Goal: Task Accomplishment & Management: Use online tool/utility

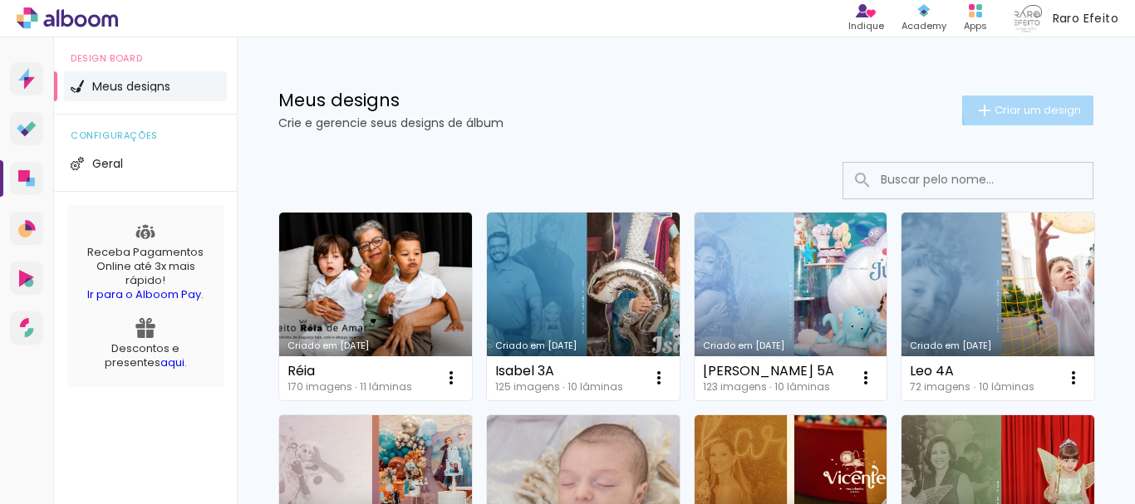
click at [1026, 106] on span "Criar um design" at bounding box center [1038, 110] width 86 height 11
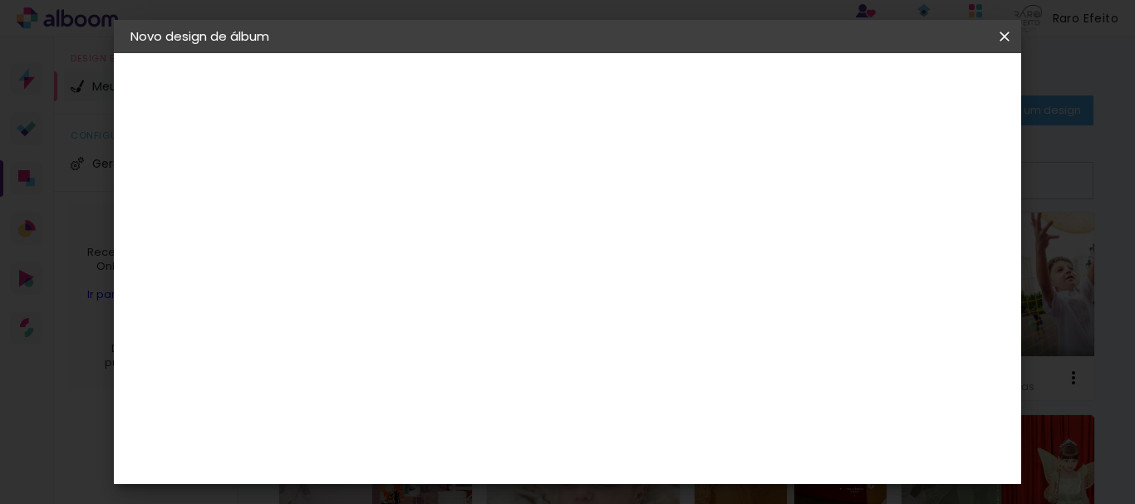
click at [402, 225] on input at bounding box center [402, 223] width 0 height 26
type input "Benjamin 9A"
type paper-input "Benjamin 9A"
click at [0, 0] on slot "Avançar" at bounding box center [0, 0] width 0 height 0
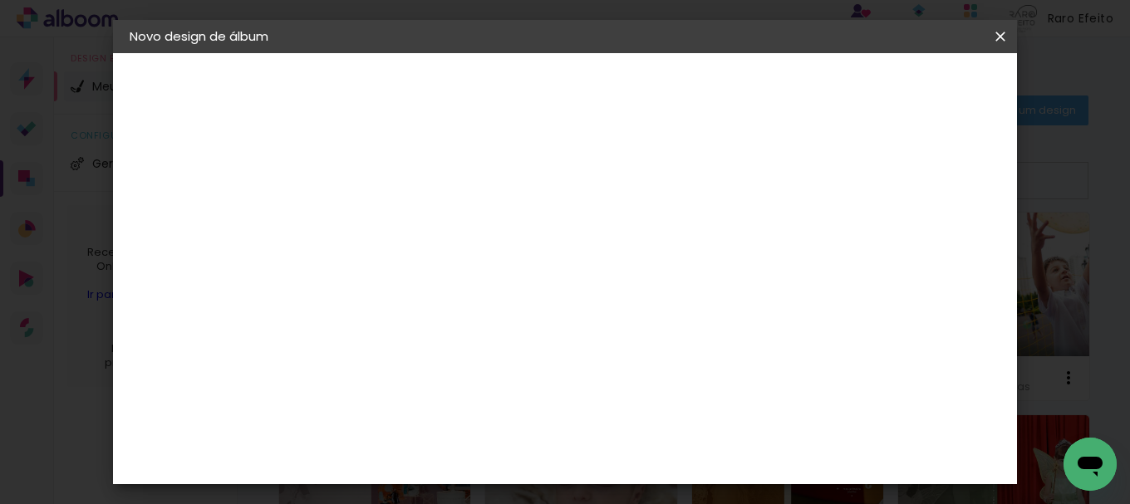
click at [461, 300] on paper-item "Go image" at bounding box center [444, 321] width 180 height 43
click at [712, 99] on paper-button "Avançar" at bounding box center [671, 88] width 81 height 28
click at [466, 277] on input "text" at bounding box center [433, 290] width 65 height 26
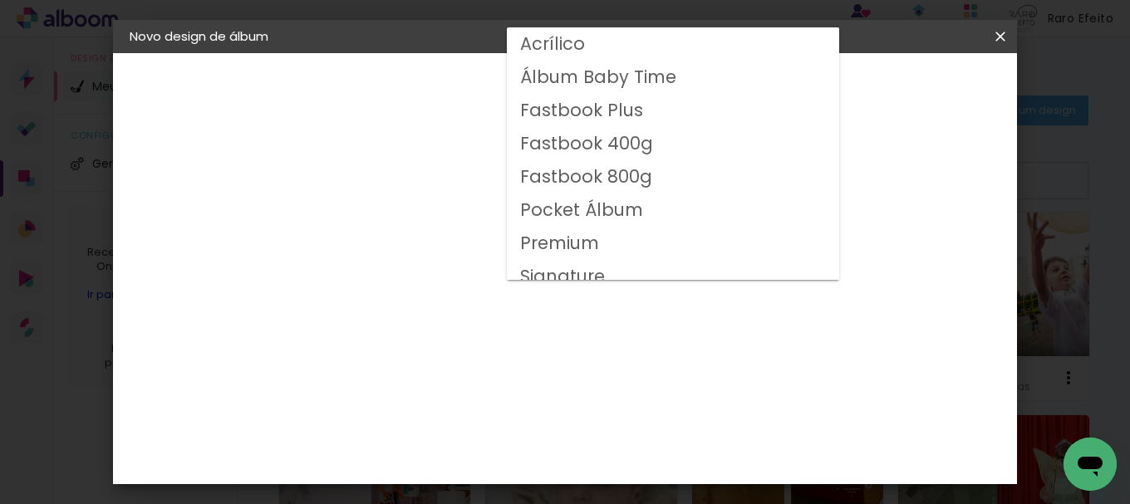
click at [655, 143] on paper-item "Fastbook 400g" at bounding box center [673, 143] width 332 height 33
type input "Fastbook 400g"
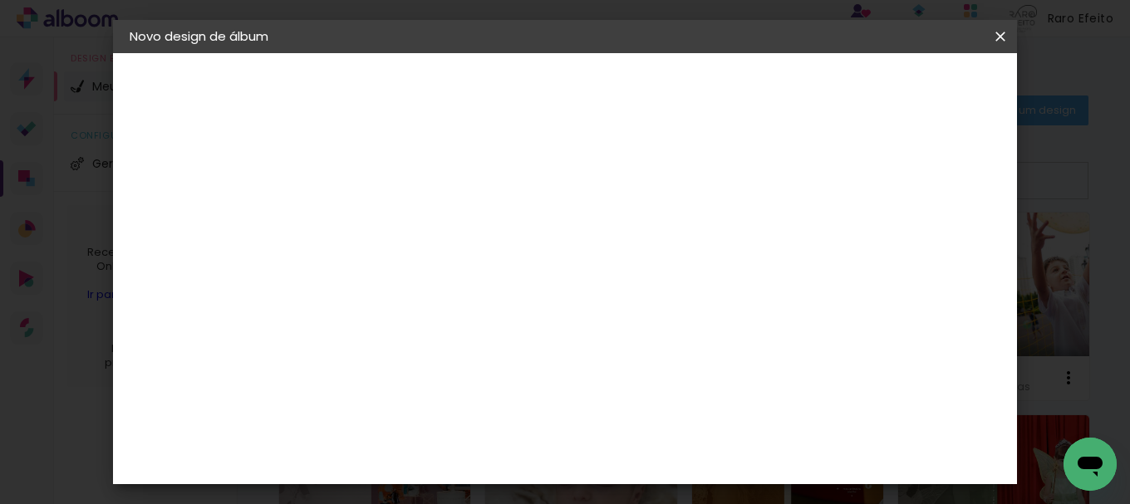
scroll to position [214, 0]
click at [575, 357] on span "25 × 30 cm" at bounding box center [545, 379] width 62 height 44
click at [0, 0] on slot "Avançar" at bounding box center [0, 0] width 0 height 0
click at [0, 0] on slot "Mostrar sangria" at bounding box center [0, 0] width 0 height 0
type paper-checkbox "on"
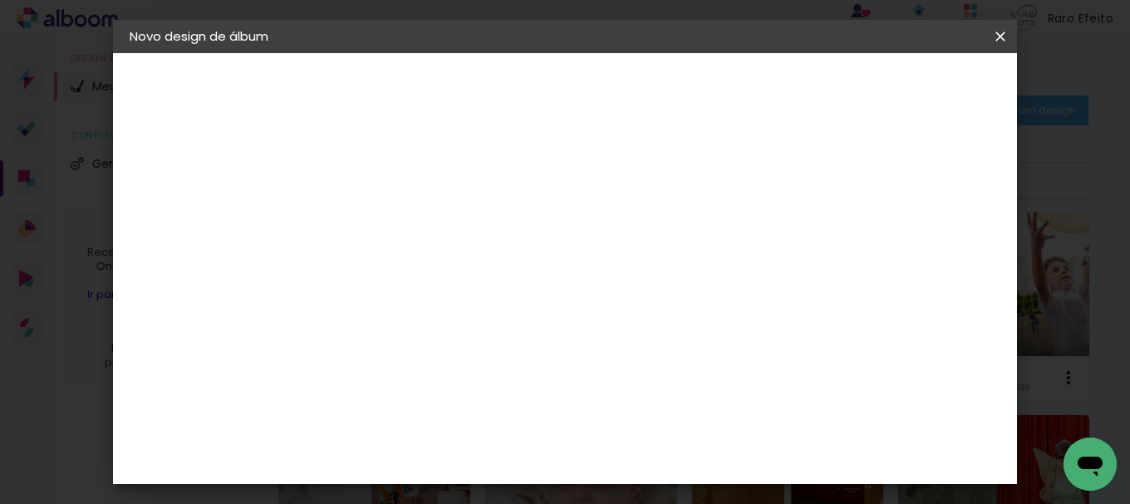
click at [687, 89] on span "Iniciar design" at bounding box center [668, 93] width 38 height 23
